Goal: Obtain resource: Obtain resource

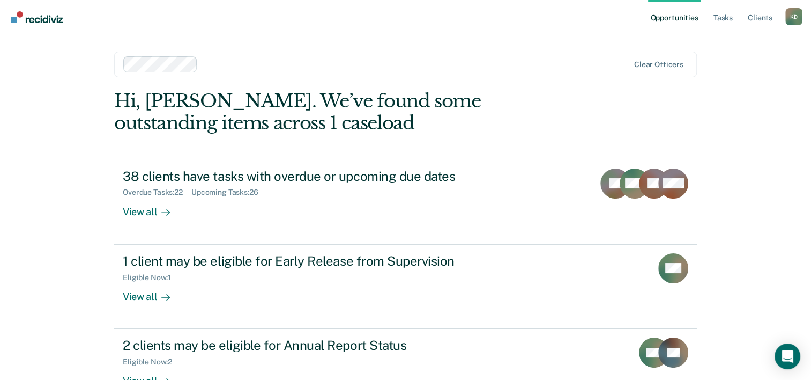
scroll to position [33, 0]
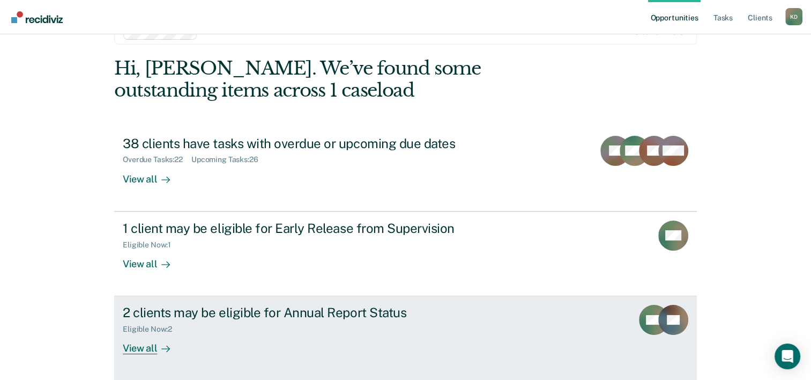
click at [243, 307] on div "2 clients may be eligible for Annual Report Status" at bounding box center [311, 313] width 376 height 16
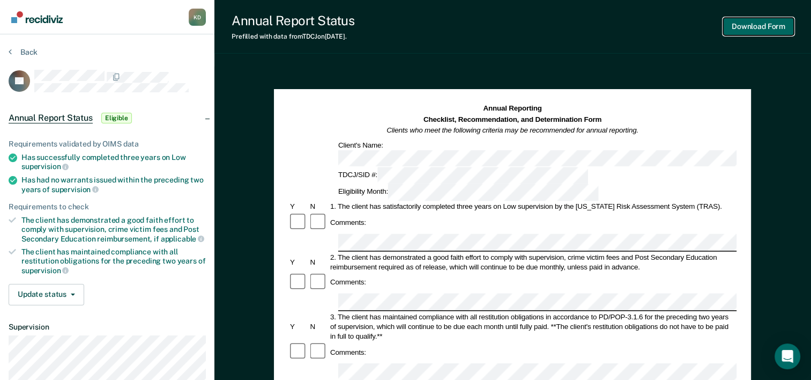
click at [750, 23] on button "Download Form" at bounding box center [758, 27] width 71 height 18
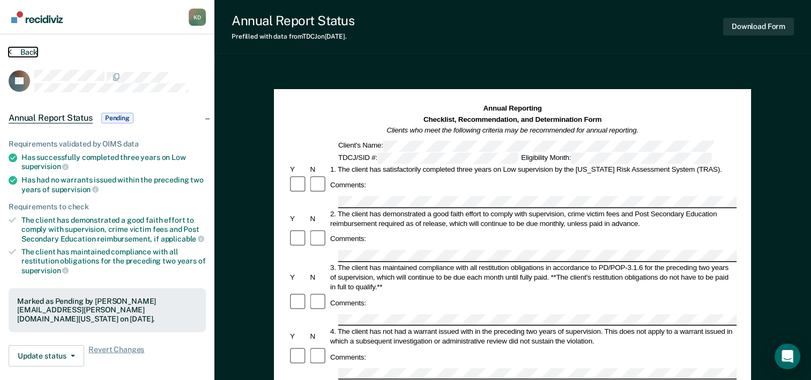
click at [31, 52] on button "Back" at bounding box center [23, 52] width 29 height 10
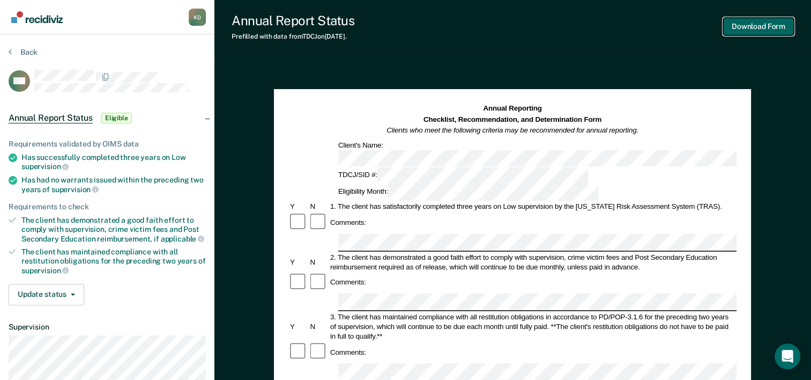
click at [752, 28] on button "Download Form" at bounding box center [758, 27] width 71 height 18
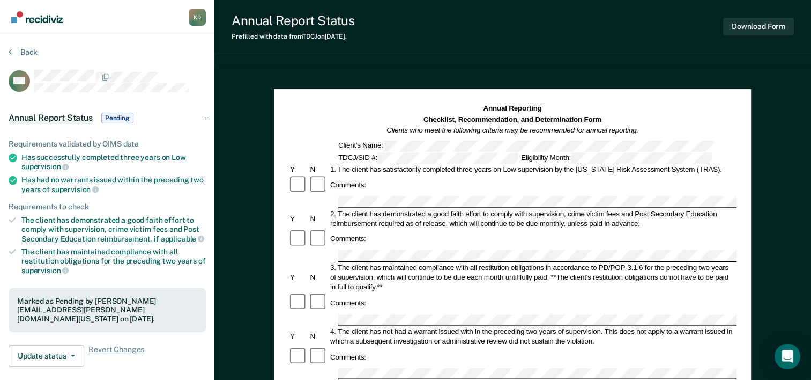
click at [17, 45] on section "Back CM Annual Report Status Pending Requirements validated by OIMS data Has su…" at bounding box center [107, 298] width 214 height 528
click at [19, 52] on button "Back" at bounding box center [23, 52] width 29 height 10
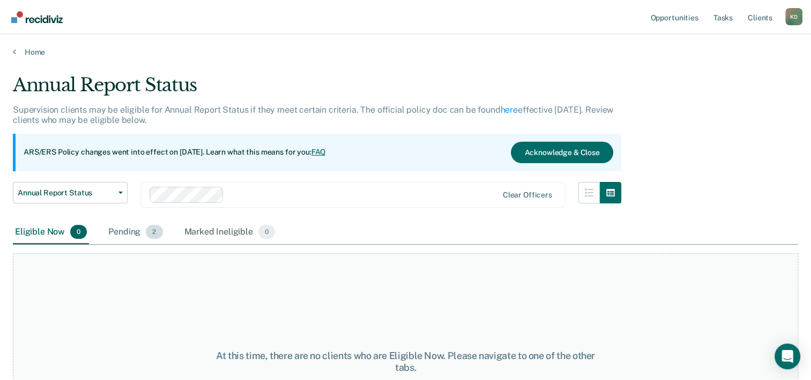
click at [118, 237] on div "Pending 2" at bounding box center [135, 232] width 58 height 24
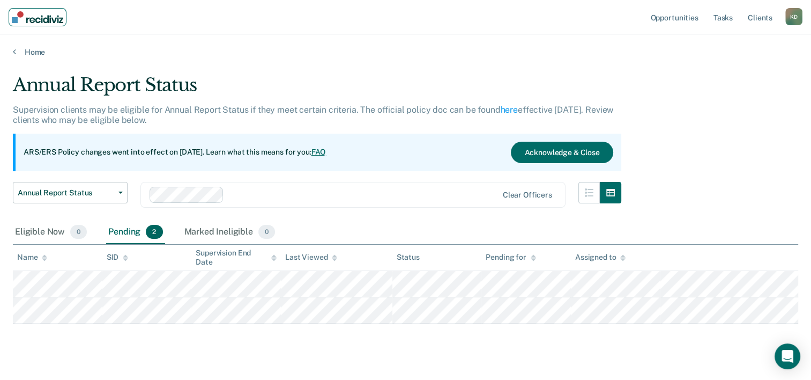
click at [54, 15] on img "Main navigation" at bounding box center [37, 17] width 51 height 12
